Goal: Information Seeking & Learning: Compare options

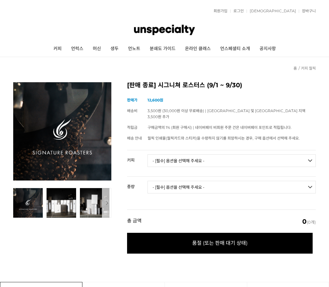
scroll to position [577, 0]
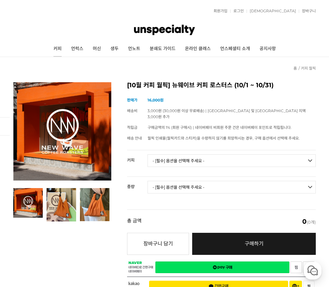
click at [59, 48] on link "커피" at bounding box center [58, 49] width 18 height 16
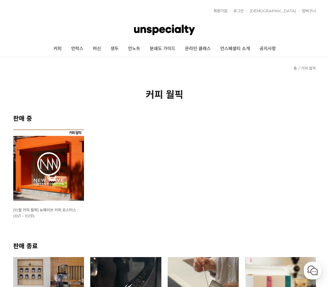
click at [63, 172] on img at bounding box center [48, 164] width 71 height 71
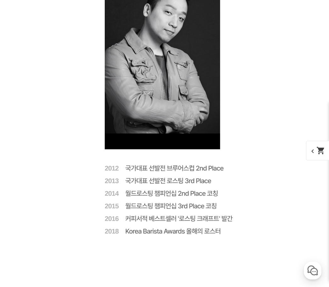
scroll to position [1464, 0]
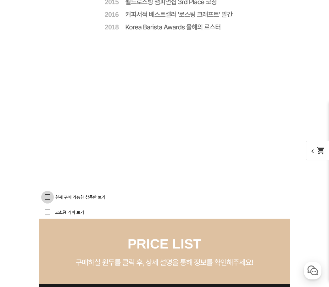
click at [49, 193] on input "현재 구매 가능한 상품만 보기" at bounding box center [47, 197] width 13 height 13
checkbox input "true"
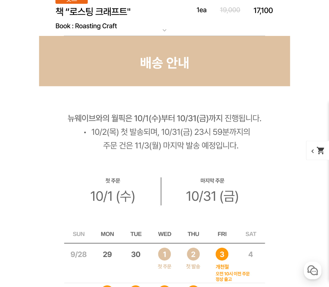
scroll to position [2978, 0]
